Goal: Obtain resource: Download file/media

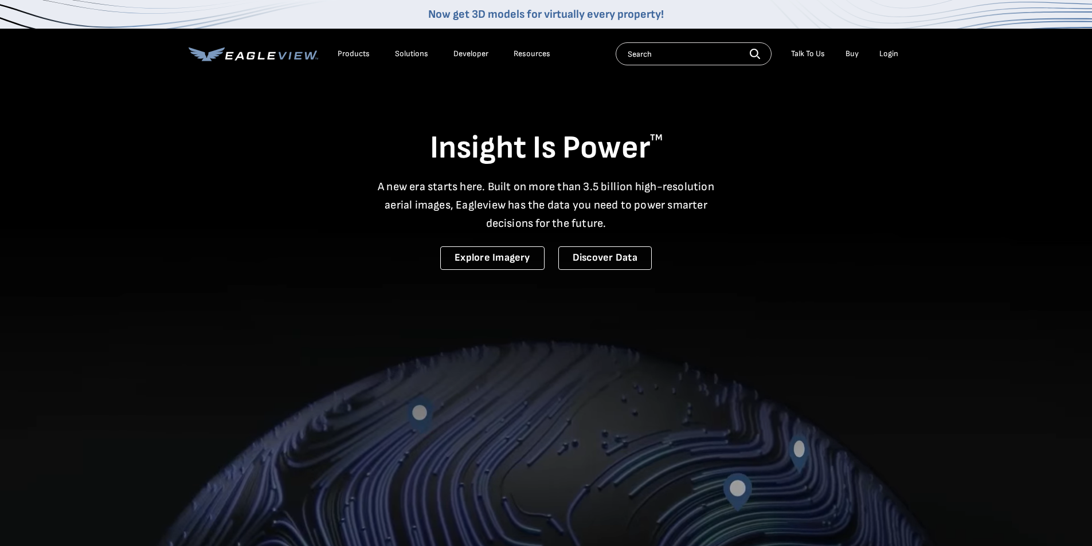
click at [886, 58] on div "Login" at bounding box center [888, 54] width 19 height 10
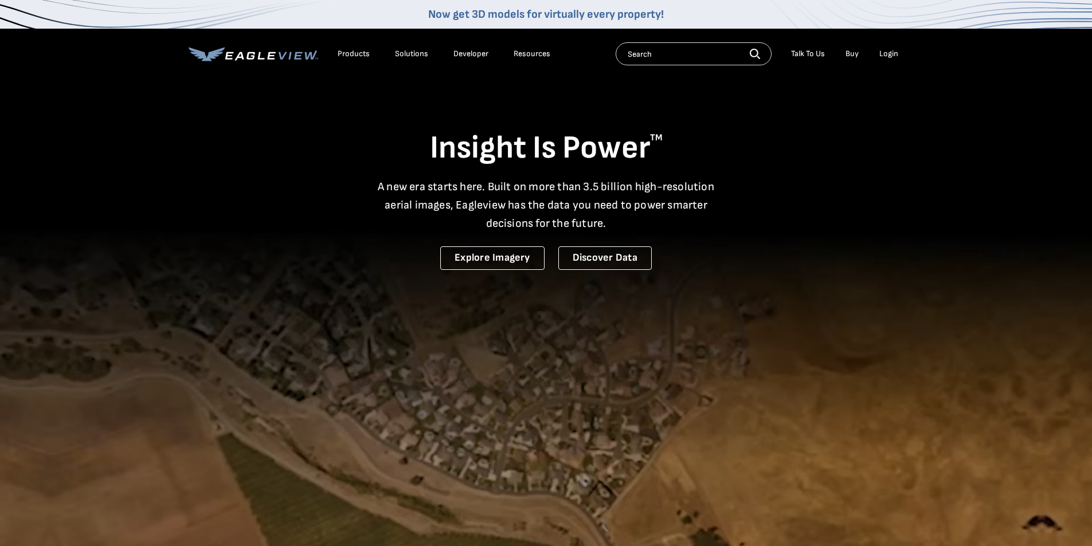
click at [889, 53] on div "Login" at bounding box center [888, 54] width 19 height 10
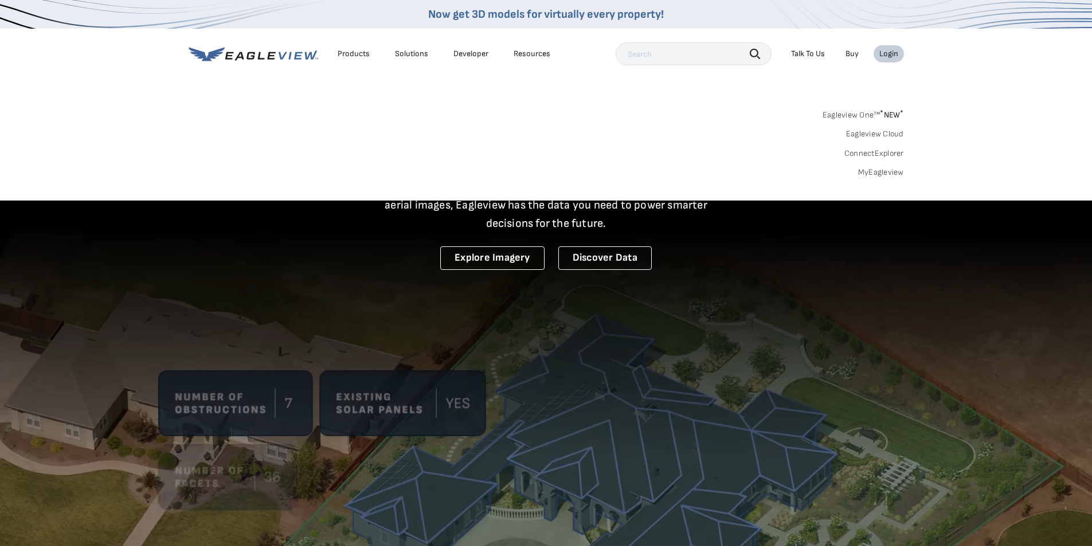
click at [881, 169] on link "MyEagleview" at bounding box center [881, 172] width 46 height 10
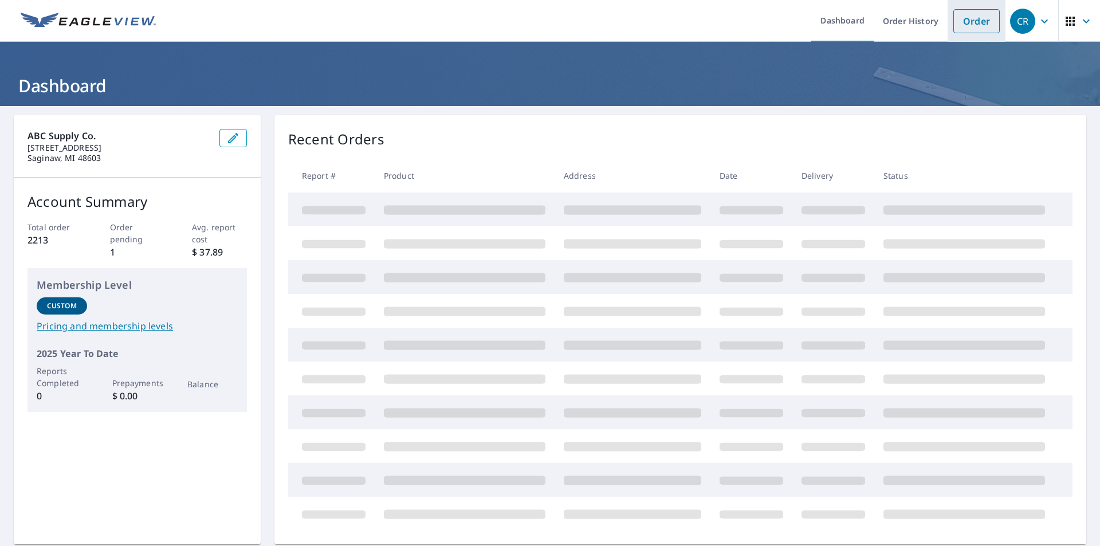
click at [954, 25] on link "Order" at bounding box center [977, 21] width 46 height 24
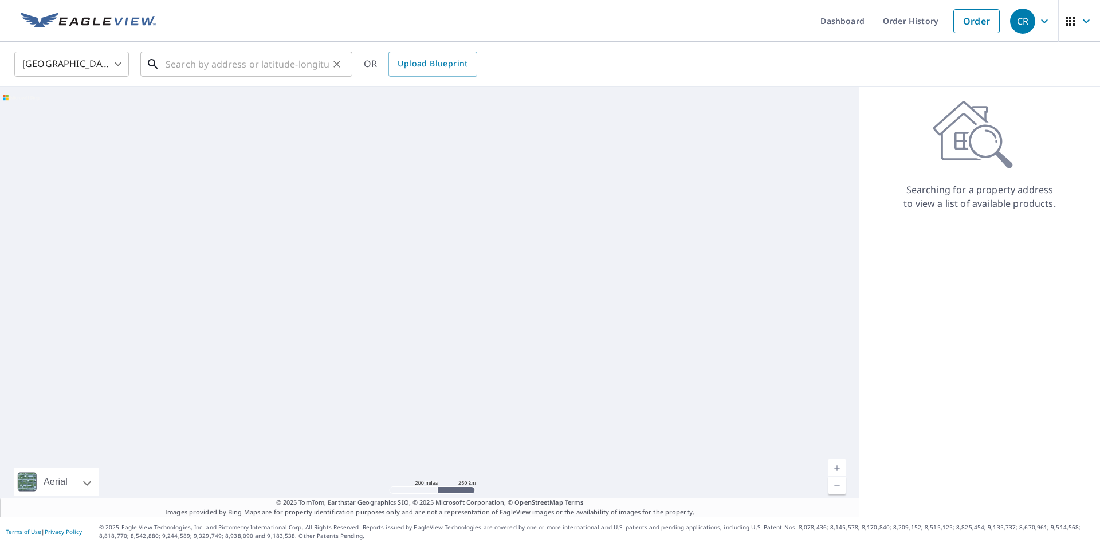
click at [242, 72] on input "text" at bounding box center [247, 64] width 163 height 32
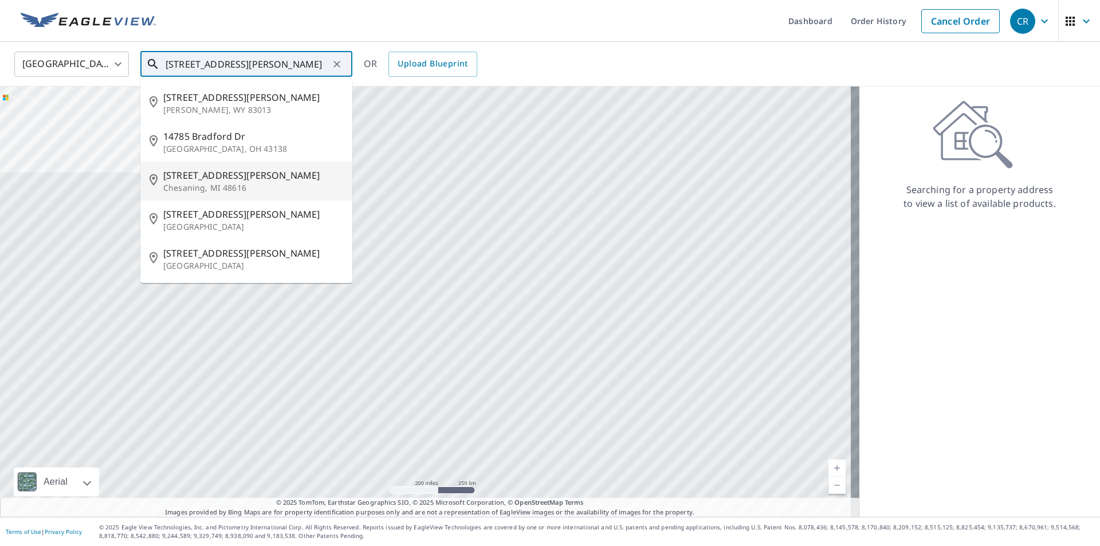
click at [209, 190] on p "Chesaning, MI 48616" at bounding box center [253, 187] width 180 height 11
type input "[STREET_ADDRESS][PERSON_NAME]"
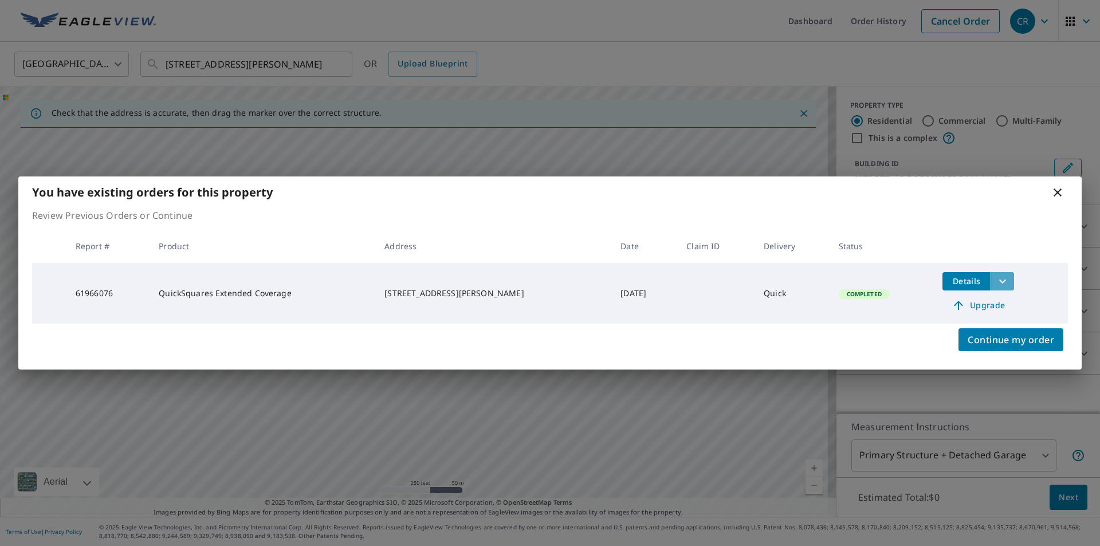
click at [996, 283] on icon "filesDropdownBtn-61966076" at bounding box center [1003, 281] width 14 height 14
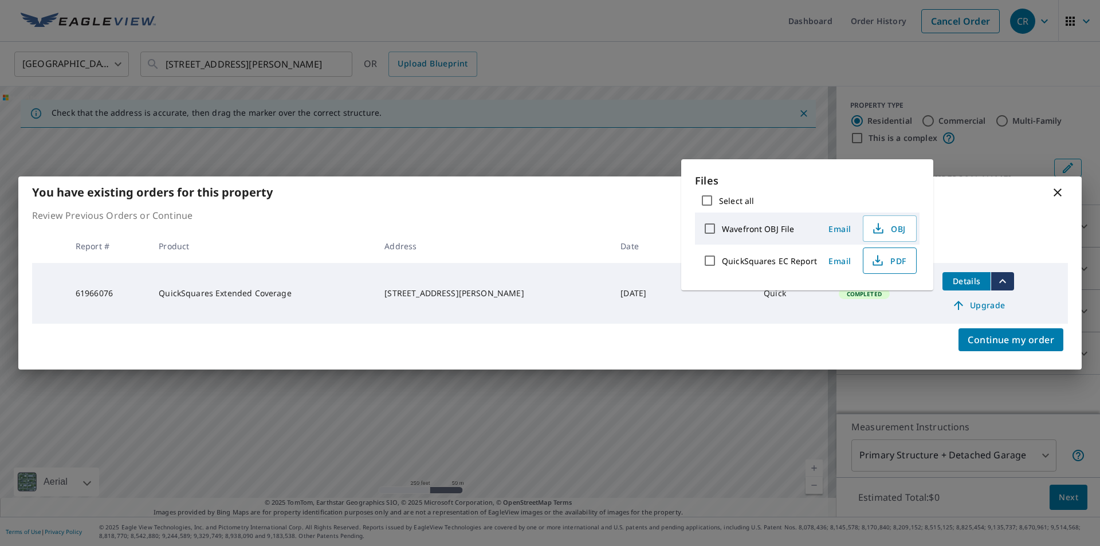
click at [887, 265] on span "PDF" at bounding box center [888, 261] width 37 height 14
click at [1059, 195] on icon at bounding box center [1058, 193] width 14 height 14
